Goal: Information Seeking & Learning: Learn about a topic

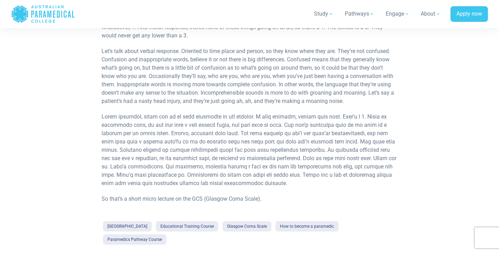
scroll to position [595, 0]
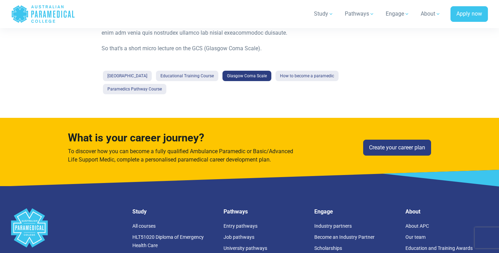
click at [252, 71] on link "Glasgow Coma Scale" at bounding box center [246, 76] width 49 height 10
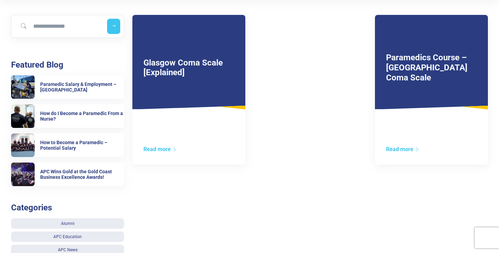
scroll to position [142, 0]
click at [178, 75] on link "Glasgow Coma Scale [Explained]" at bounding box center [182, 68] width 79 height 20
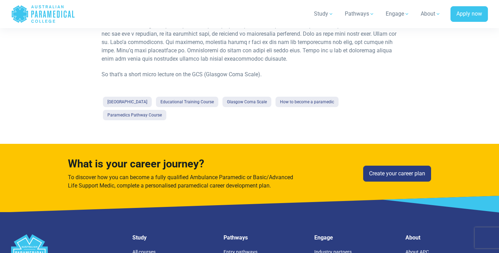
scroll to position [598, 0]
